Goal: Information Seeking & Learning: Learn about a topic

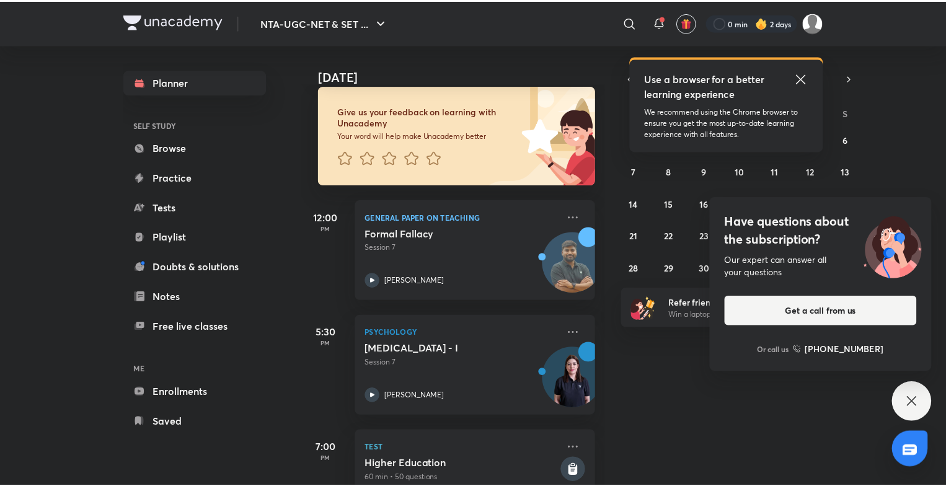
scroll to position [73, 0]
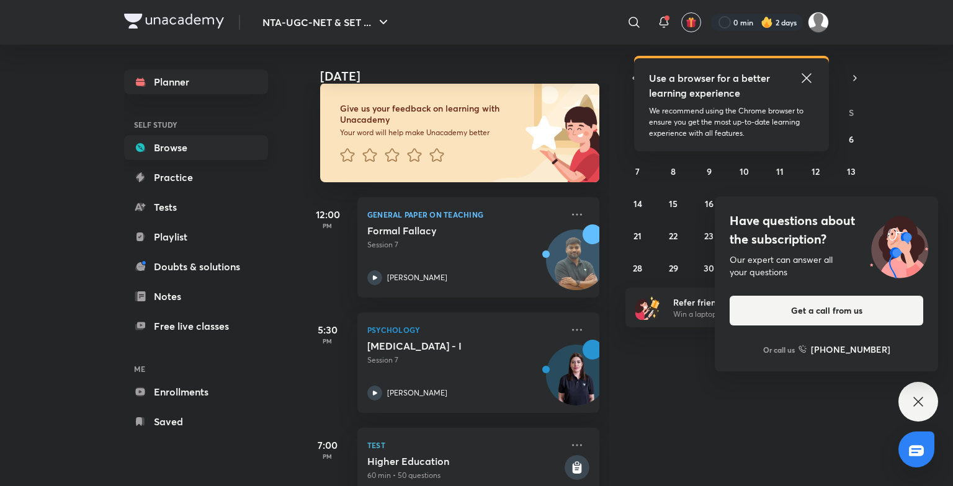
click at [203, 147] on link "Browse" at bounding box center [196, 147] width 144 height 25
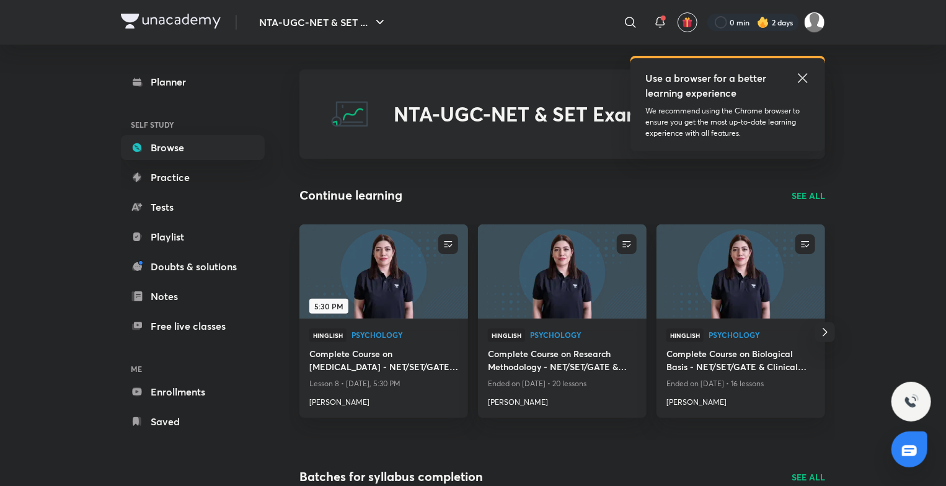
click at [400, 318] on img at bounding box center [384, 271] width 172 height 96
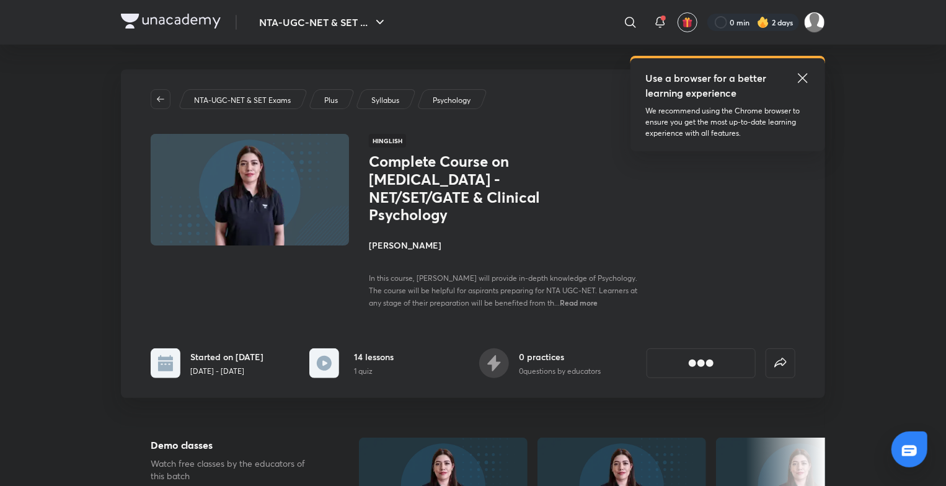
click at [400, 318] on div "NTA-UGC-NET & SET Exams Plus Syllabus Psychology Hinglish Complete Course on [M…" at bounding box center [473, 233] width 705 height 329
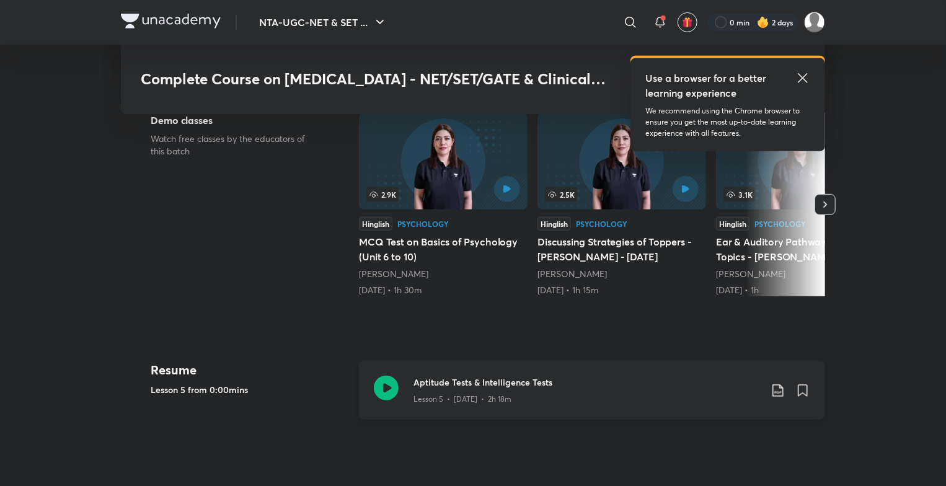
scroll to position [312, 0]
click at [434, 407] on div "Aptitude Tests & Intelligence Tests Lesson 5 • [DATE] • 2h 18m" at bounding box center [592, 391] width 466 height 59
